Goal: Task Accomplishment & Management: Manage account settings

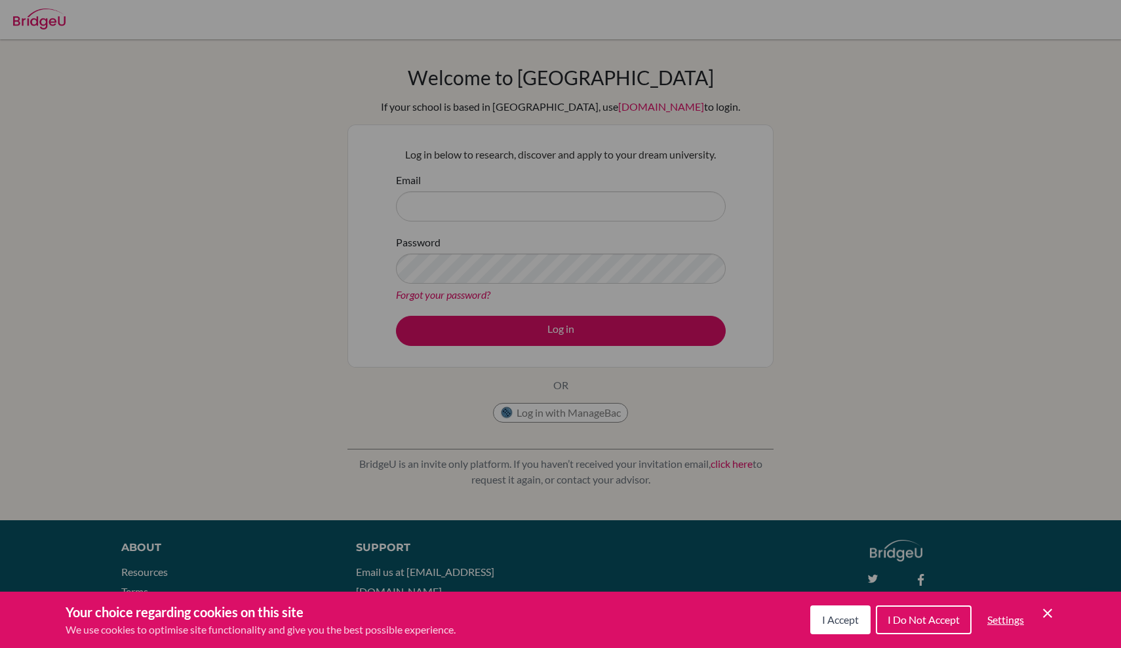
click at [851, 256] on div "Cookie Preferences" at bounding box center [560, 324] width 1121 height 648
click at [1042, 615] on icon "Cookie Control Close Icon" at bounding box center [1048, 614] width 16 height 16
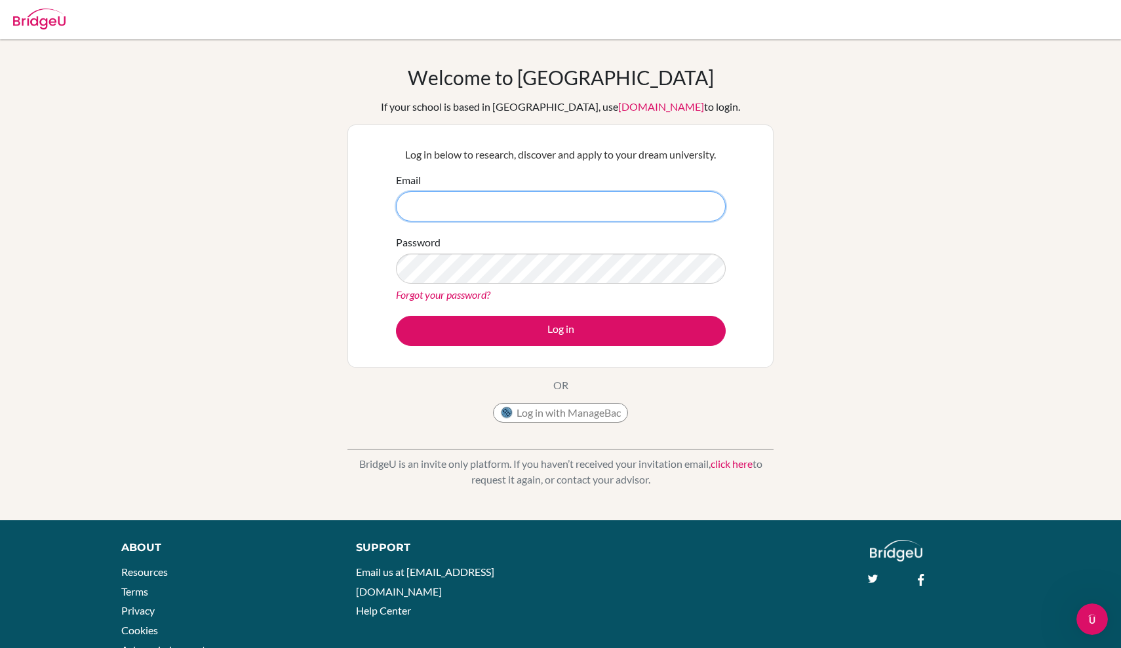
click at [482, 203] on input "Email" at bounding box center [561, 206] width 330 height 30
type input "m"
paste input "[PERSON_NAME][EMAIL_ADDRESS][DOMAIN_NAME]"
type input "[PERSON_NAME][EMAIL_ADDRESS][DOMAIN_NAME]"
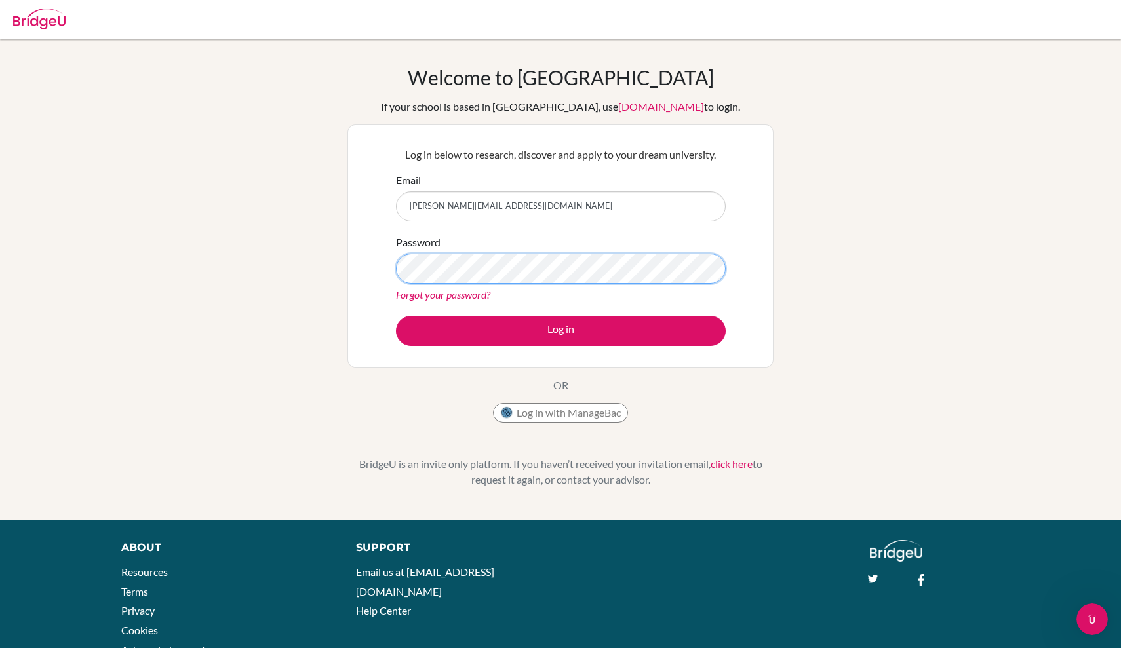
click at [560, 330] on button "Log in" at bounding box center [561, 331] width 330 height 30
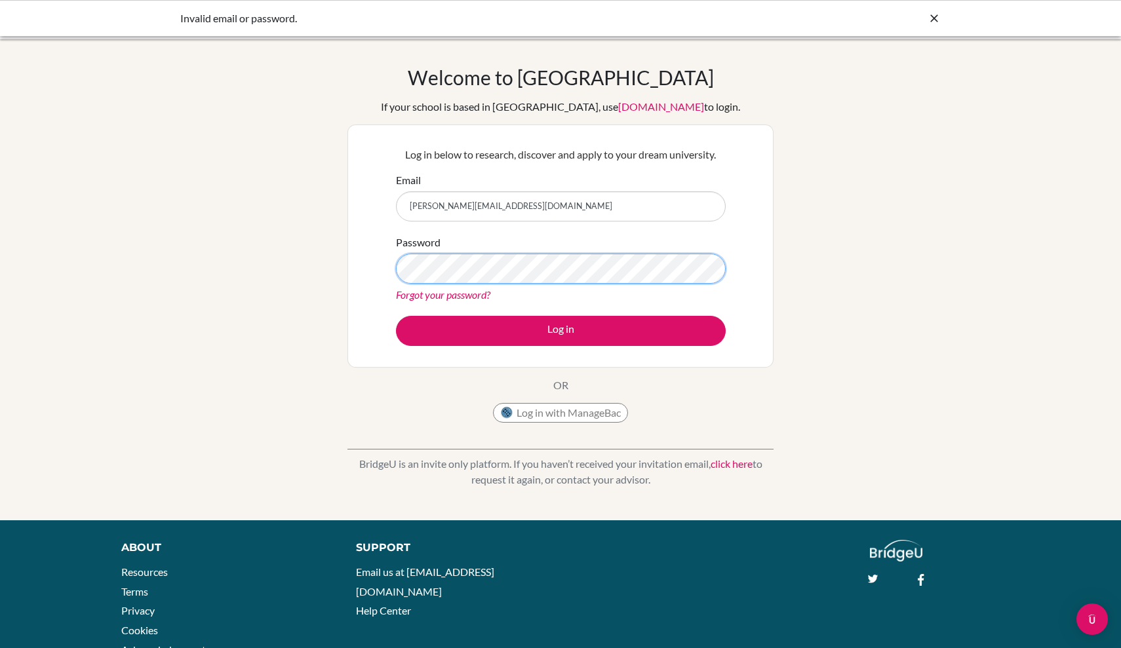
click at [560, 330] on button "Log in" at bounding box center [561, 331] width 330 height 30
